Goal: Task Accomplishment & Management: Complete application form

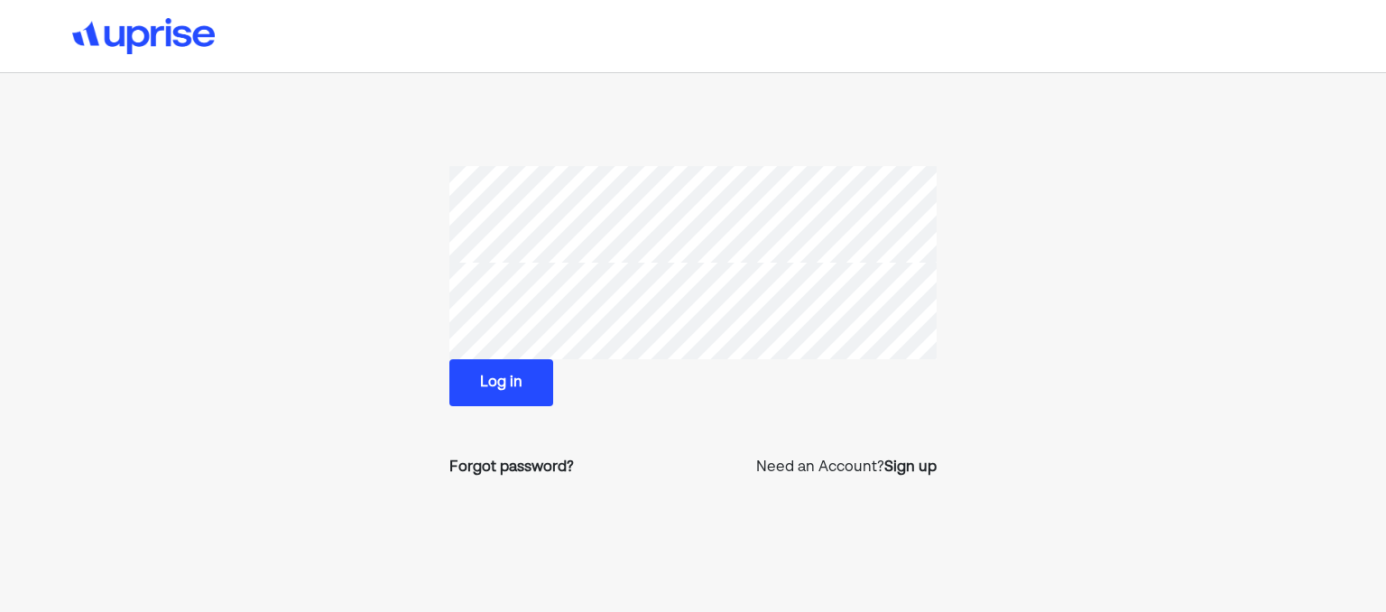
click at [500, 382] on button "Log in" at bounding box center [501, 382] width 104 height 47
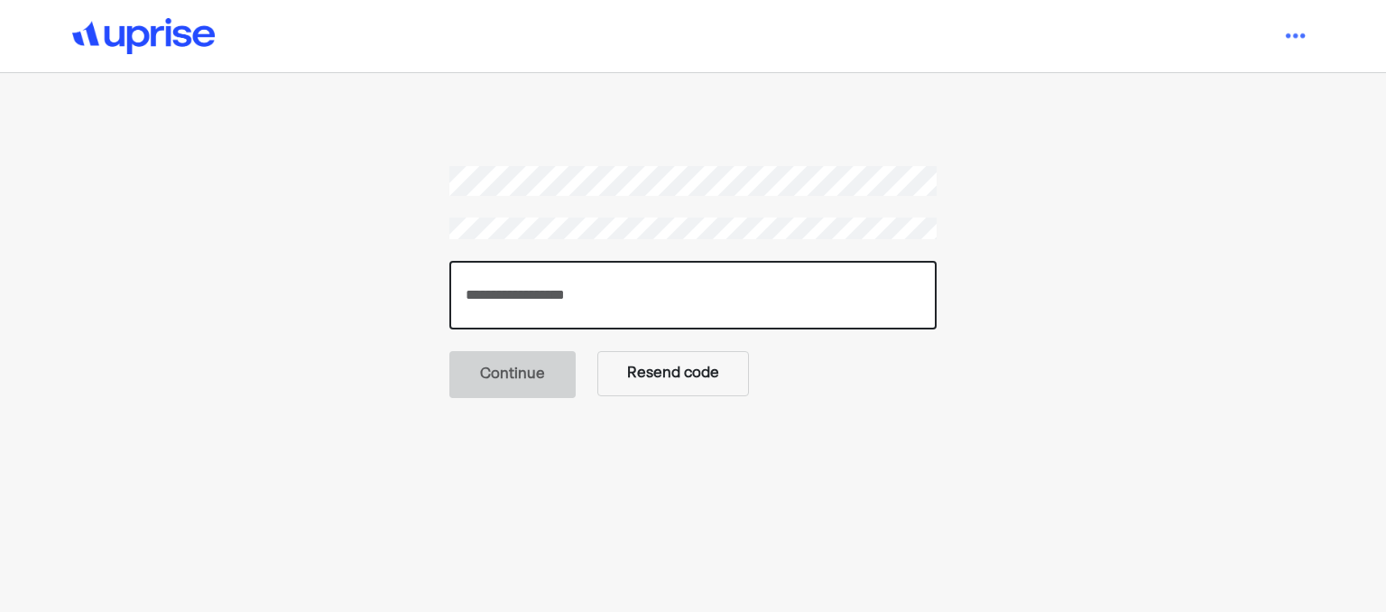
click at [713, 312] on input "number" at bounding box center [692, 295] width 487 height 69
type input "******"
